Goal: Transaction & Acquisition: Book appointment/travel/reservation

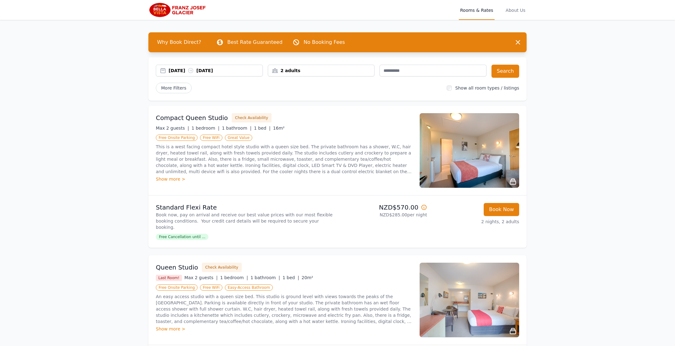
click at [287, 70] on div "2 adults" at bounding box center [321, 70] width 106 height 6
click at [313, 95] on icon at bounding box center [314, 93] width 5 height 5
click at [313, 111] on icon at bounding box center [314, 112] width 5 height 5
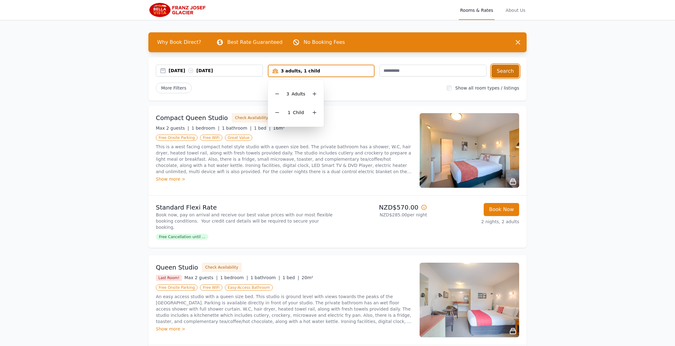
click at [507, 67] on button "Search" at bounding box center [505, 71] width 28 height 13
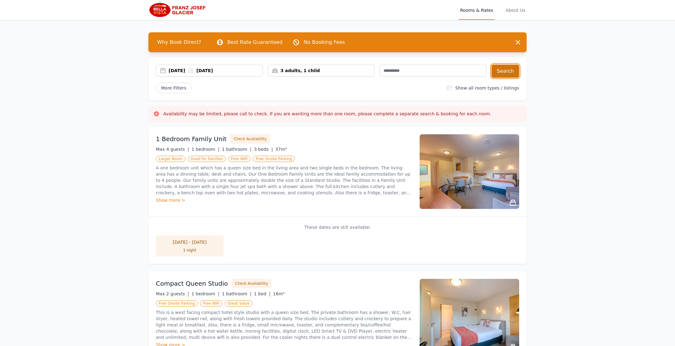
click at [509, 71] on button "Search" at bounding box center [505, 71] width 28 height 13
click at [193, 242] on div "23 Dec - 24 Dec" at bounding box center [189, 242] width 55 height 6
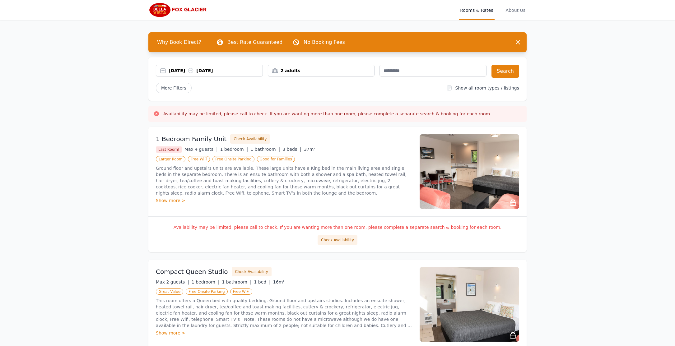
click at [172, 202] on div "Show more >" at bounding box center [284, 201] width 256 height 6
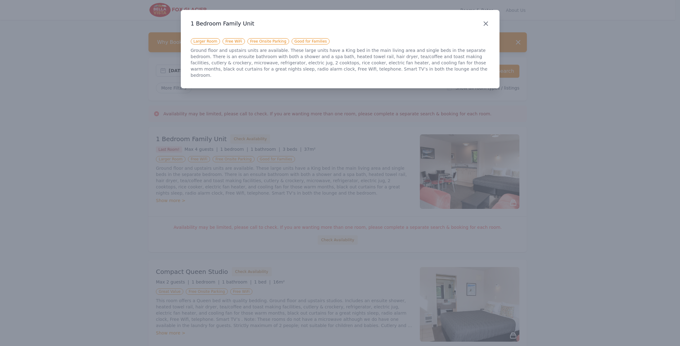
click at [482, 21] on icon "button" at bounding box center [485, 23] width 7 height 7
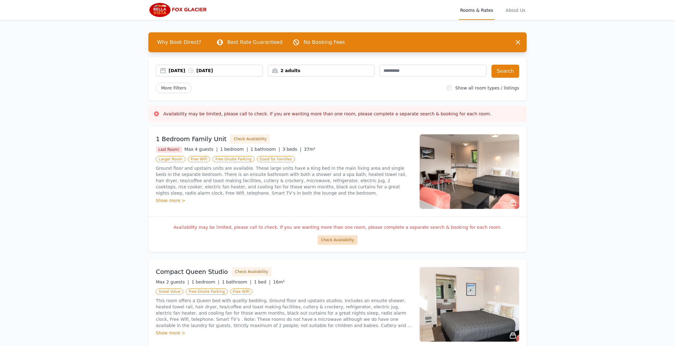
click at [341, 240] on button "Check Availability" at bounding box center [338, 239] width 40 height 9
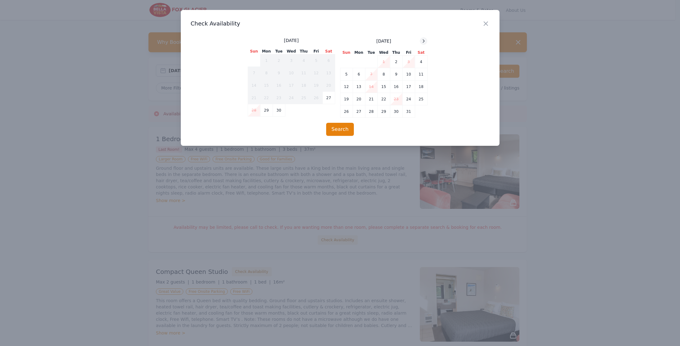
click at [422, 40] on icon at bounding box center [423, 41] width 5 height 5
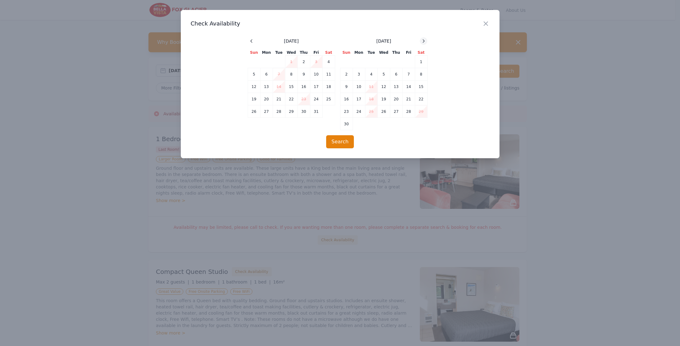
click at [422, 40] on icon at bounding box center [423, 41] width 5 height 5
click at [398, 103] on td "25" at bounding box center [396, 99] width 12 height 12
click at [407, 99] on td "26" at bounding box center [408, 99] width 12 height 12
click at [345, 140] on button "Search" at bounding box center [340, 141] width 28 height 13
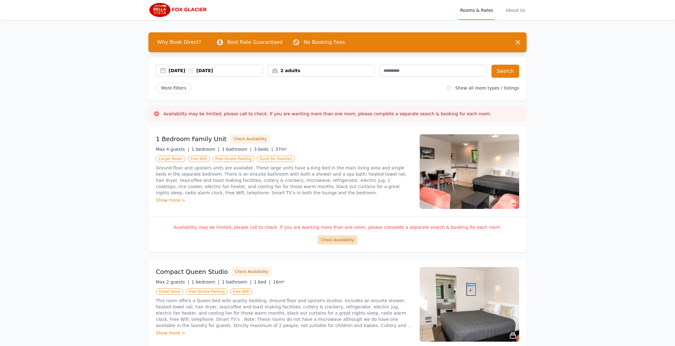
click at [332, 240] on button "Check Availability" at bounding box center [338, 239] width 40 height 9
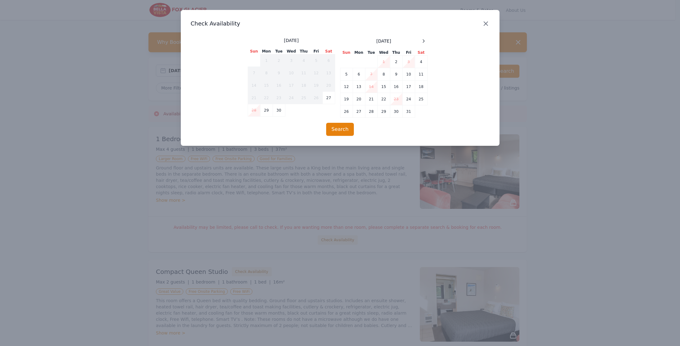
click at [486, 22] on icon "button" at bounding box center [485, 23] width 7 height 7
